Goal: Task Accomplishment & Management: Complete application form

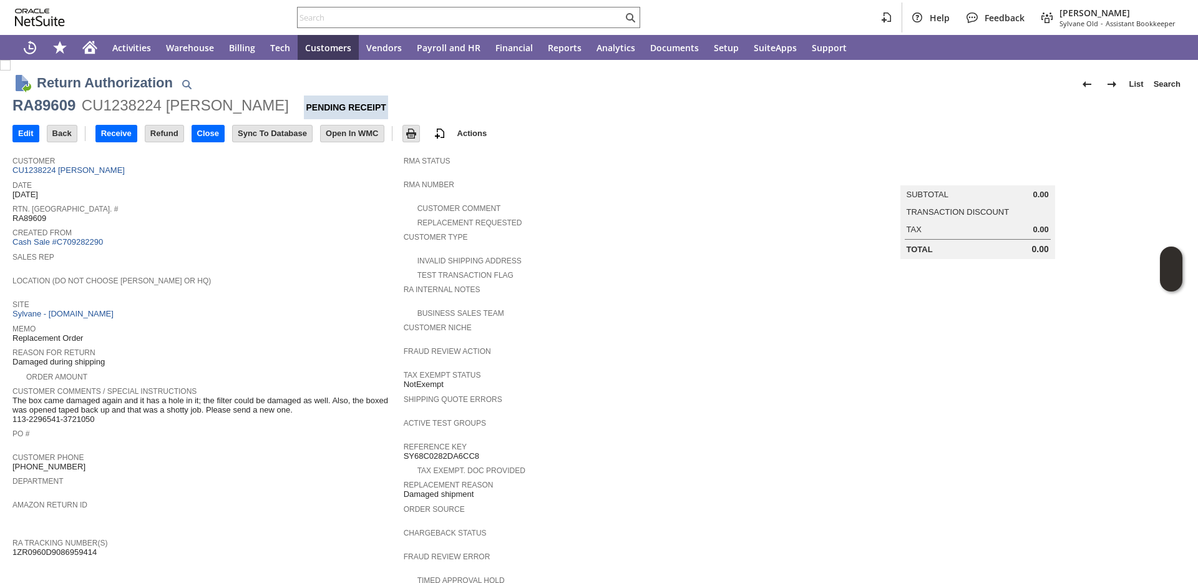
click at [222, 347] on span "Reason For Return" at bounding box center [204, 351] width 385 height 12
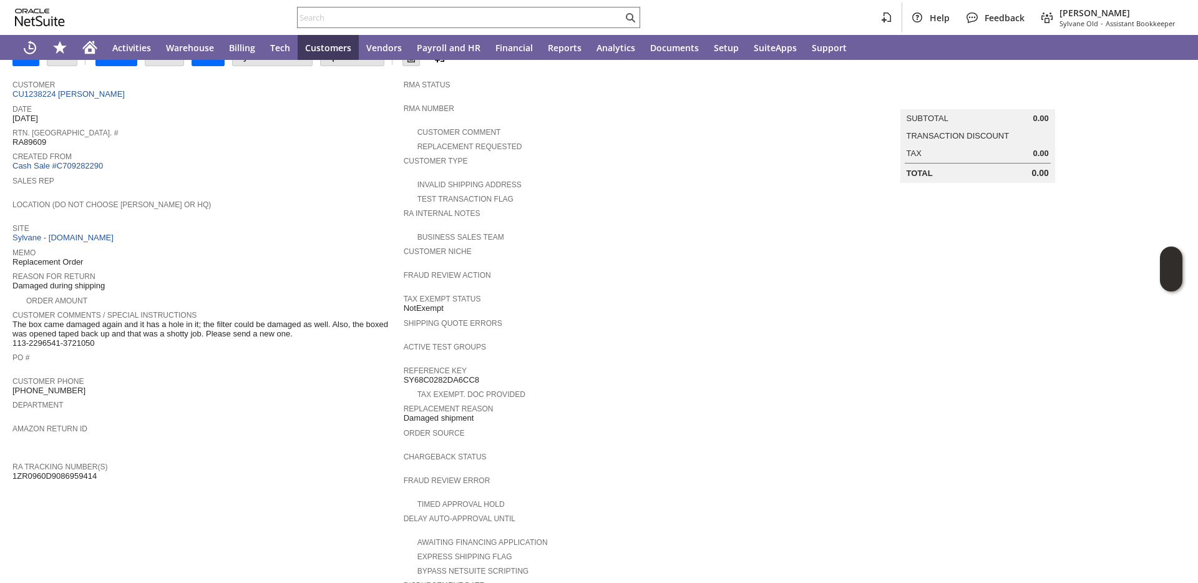
scroll to position [283, 0]
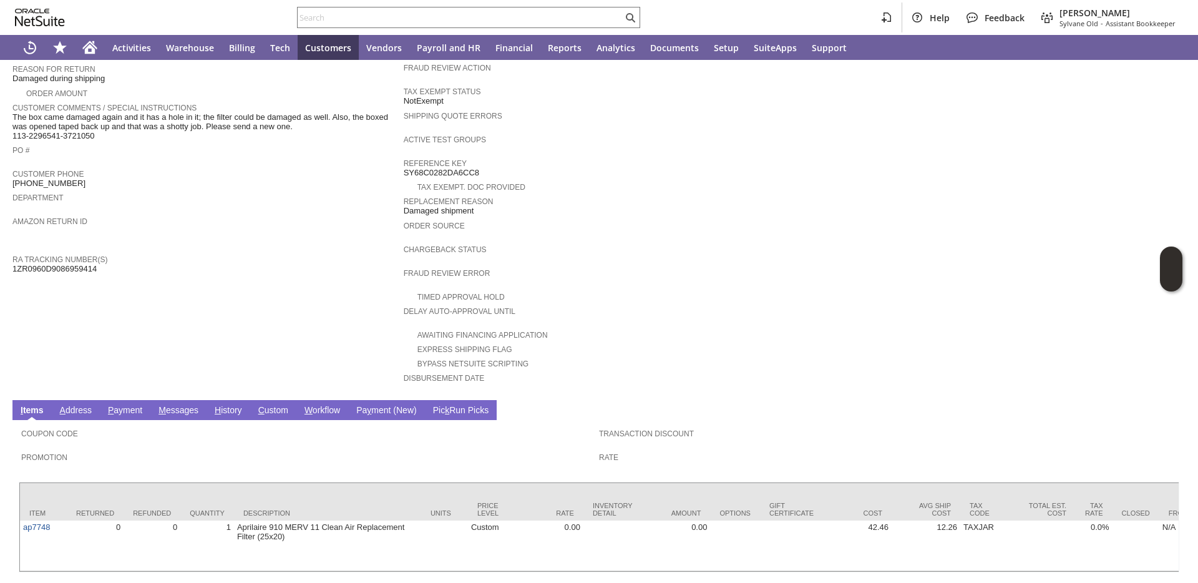
click at [91, 137] on span "The box came damaged again and it has a hole in it; the filter could be damaged…" at bounding box center [204, 126] width 385 height 29
click at [99, 136] on span "The box came damaged again and it has a hole in it; the filter could be damaged…" at bounding box center [204, 126] width 385 height 29
click at [91, 137] on span "The box came damaged again and it has a hole in it; the filter could be damaged…" at bounding box center [204, 126] width 385 height 29
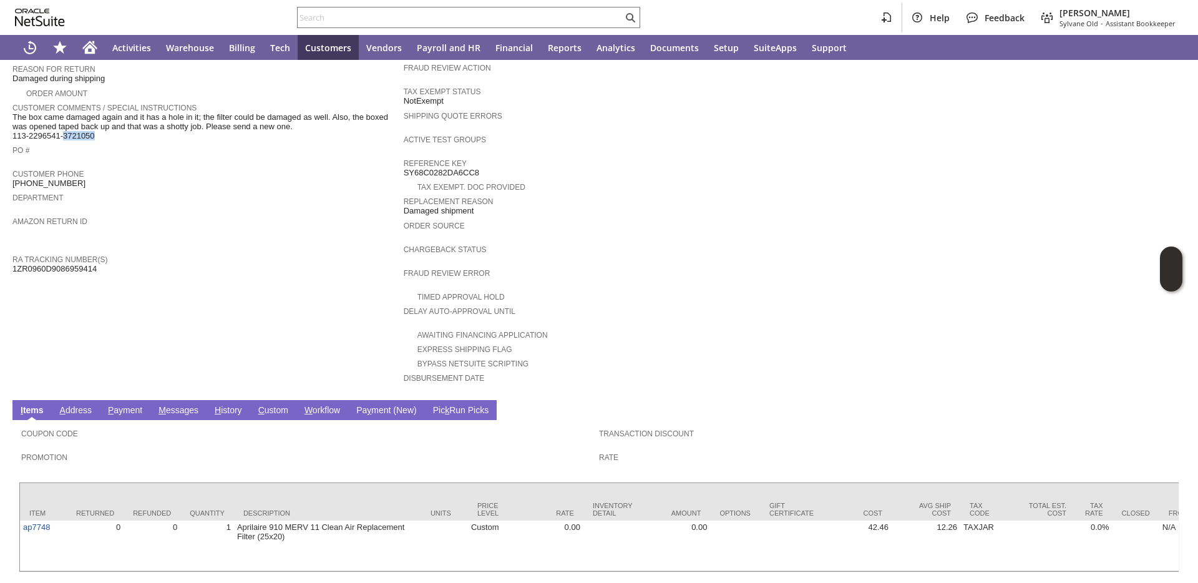
click at [91, 137] on span "The box came damaged again and it has a hole in it; the filter could be damaged…" at bounding box center [204, 126] width 385 height 29
click at [220, 216] on span "Amazon Return ID" at bounding box center [204, 219] width 385 height 12
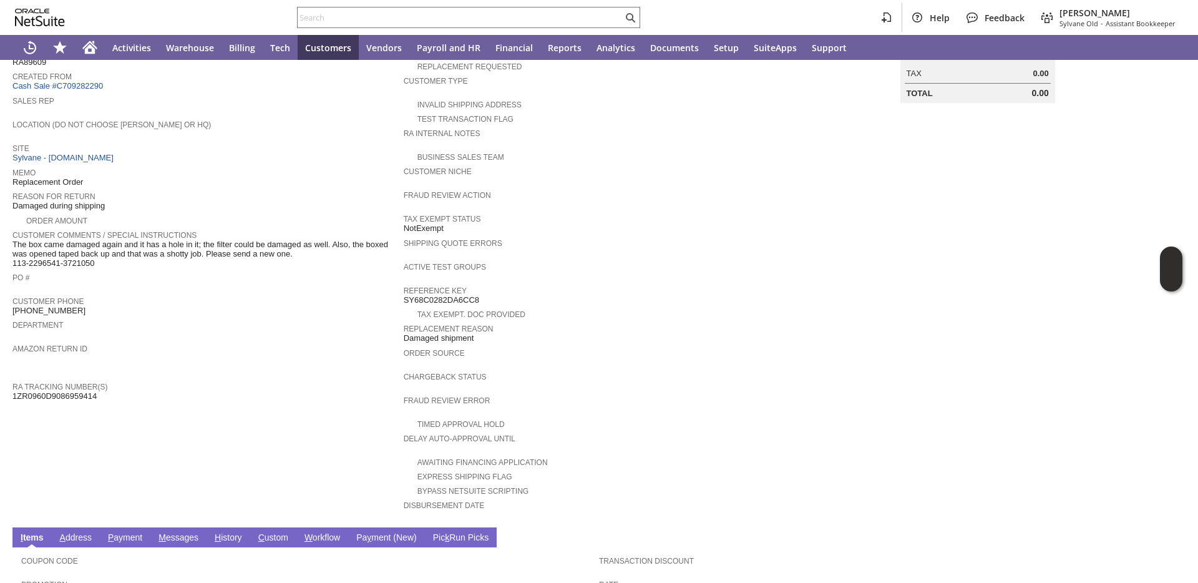
scroll to position [0, 0]
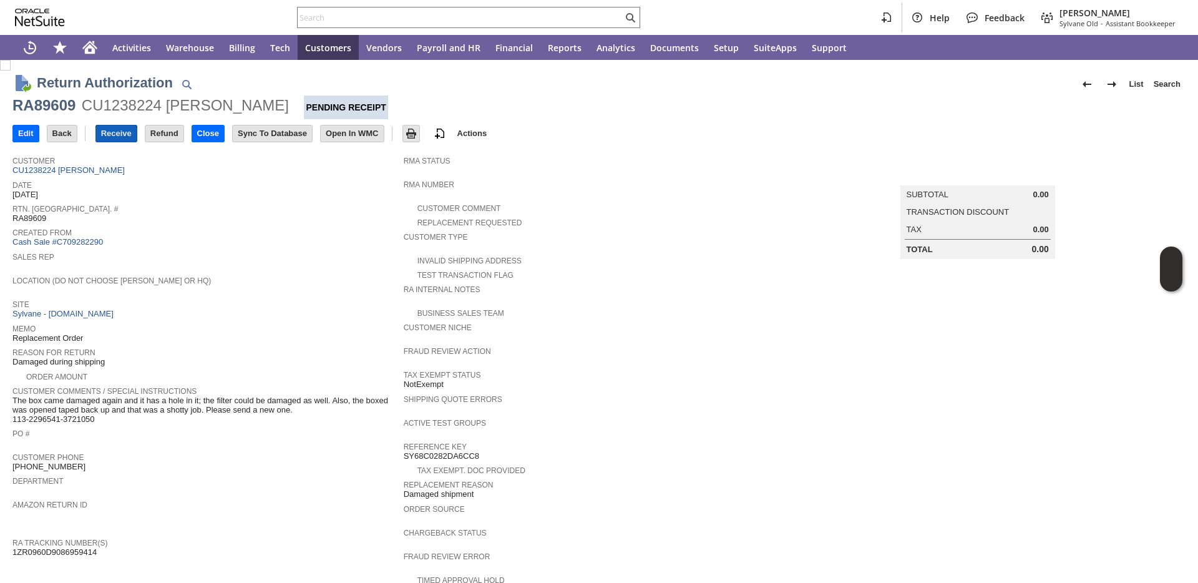
click at [117, 126] on input "Receive" at bounding box center [116, 133] width 41 height 16
